Goal: Information Seeking & Learning: Learn about a topic

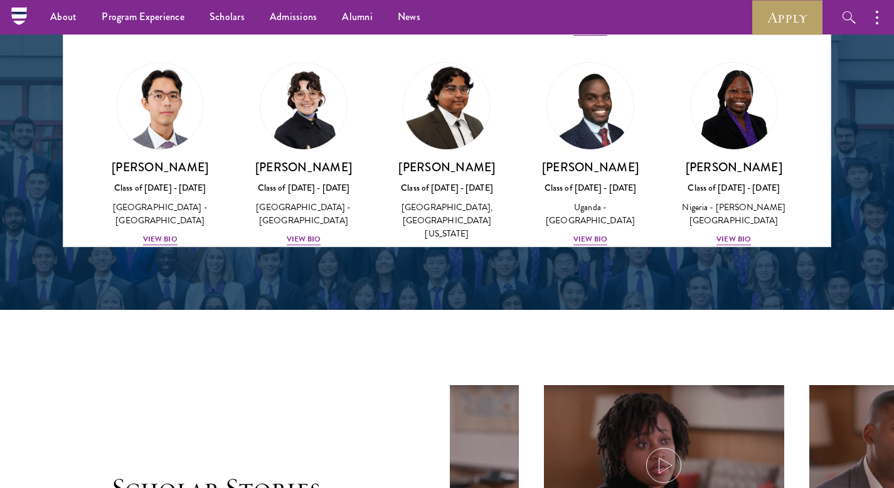
scroll to position [151, 0]
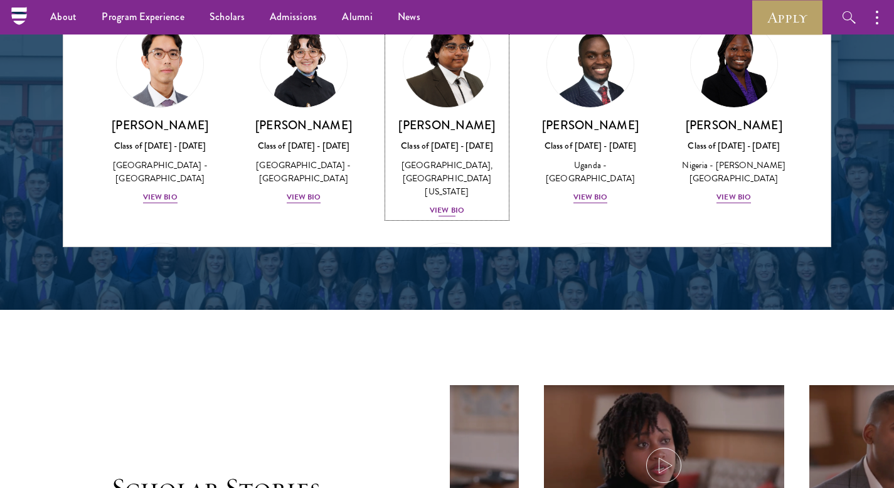
click at [448, 208] on div "View Bio" at bounding box center [447, 210] width 34 height 12
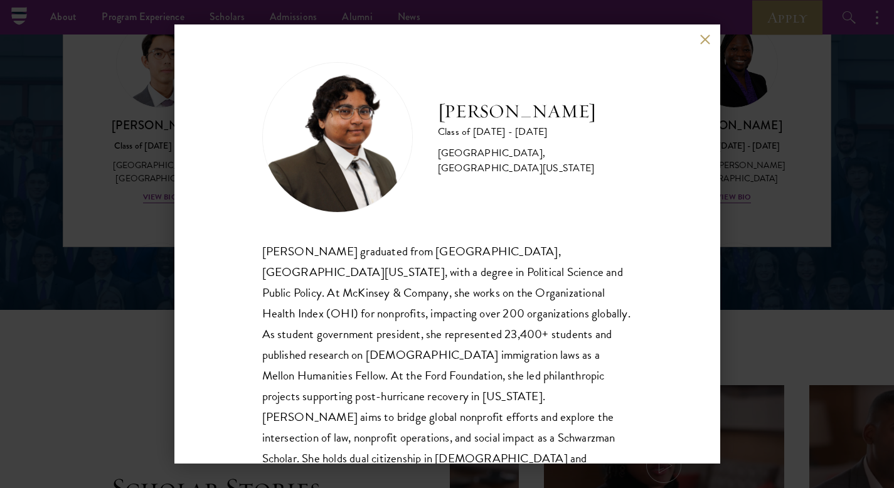
scroll to position [43, 0]
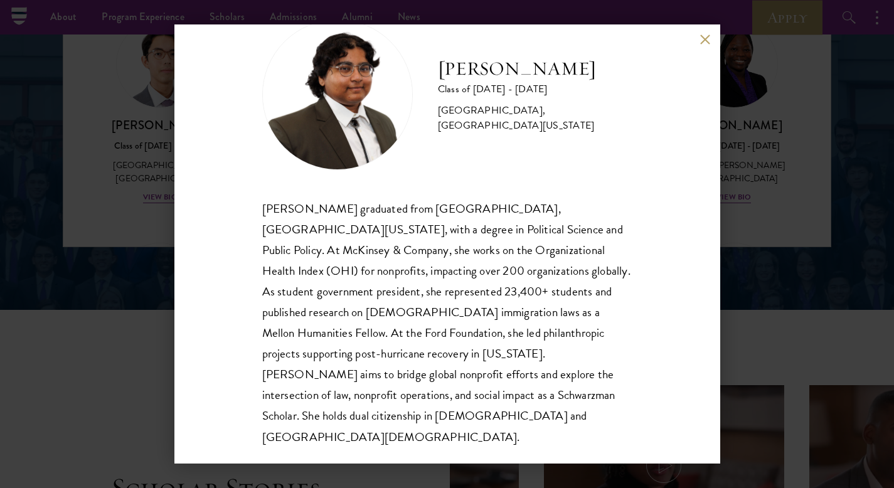
click at [835, 245] on div "[PERSON_NAME] Class of [DATE] - [DATE] [GEOGRAPHIC_DATA] - [GEOGRAPHIC_DATA], […" at bounding box center [447, 244] width 894 height 488
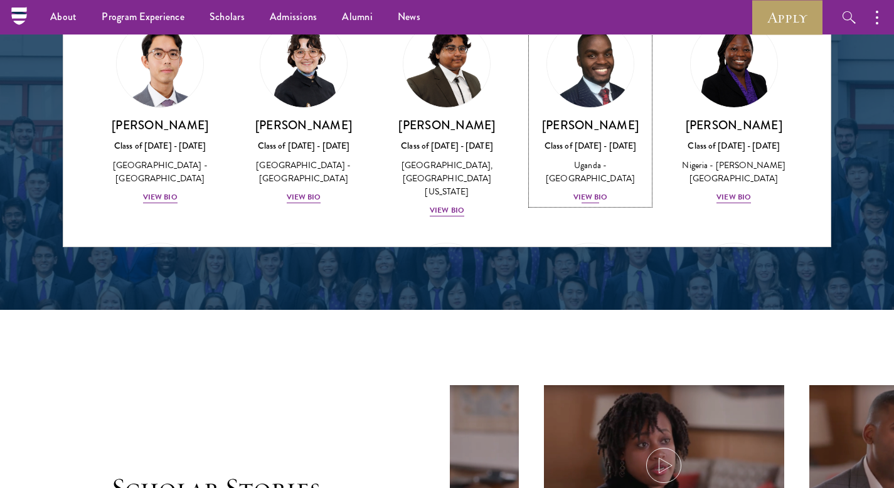
click at [595, 203] on div "View Bio" at bounding box center [590, 197] width 34 height 12
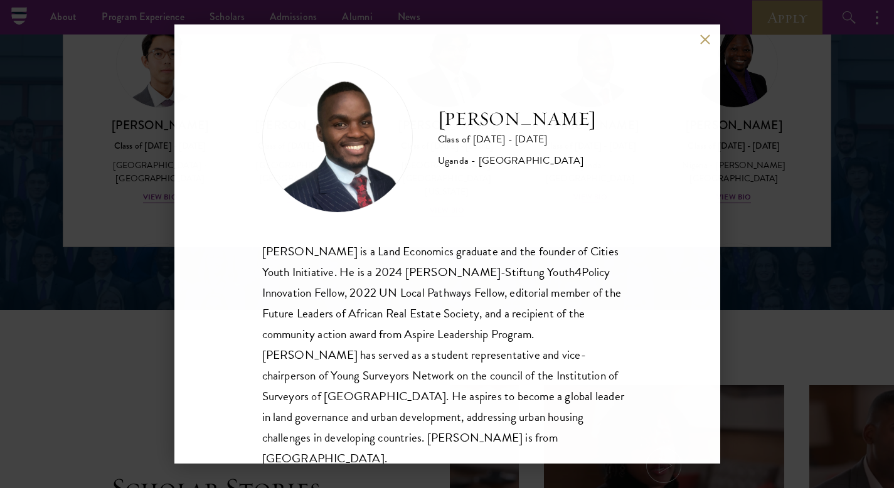
scroll to position [22, 0]
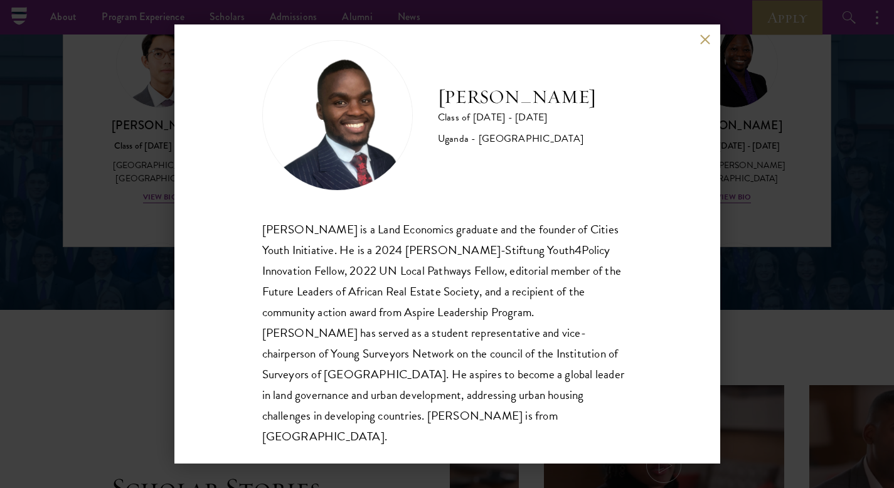
click at [184, 218] on div "[PERSON_NAME] Class of [DATE] - [DATE] [GEOGRAPHIC_DATA] - [GEOGRAPHIC_DATA] [G…" at bounding box center [447, 243] width 546 height 439
click at [132, 246] on div "[PERSON_NAME] Class of [DATE] - [DATE] [GEOGRAPHIC_DATA] - [GEOGRAPHIC_DATA] [G…" at bounding box center [447, 244] width 894 height 488
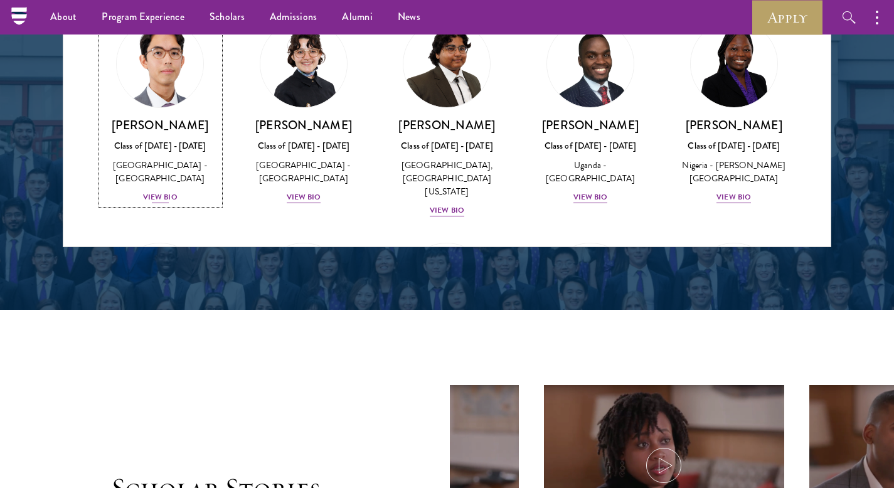
click at [155, 199] on div "View Bio" at bounding box center [160, 197] width 34 height 12
